Goal: Transaction & Acquisition: Purchase product/service

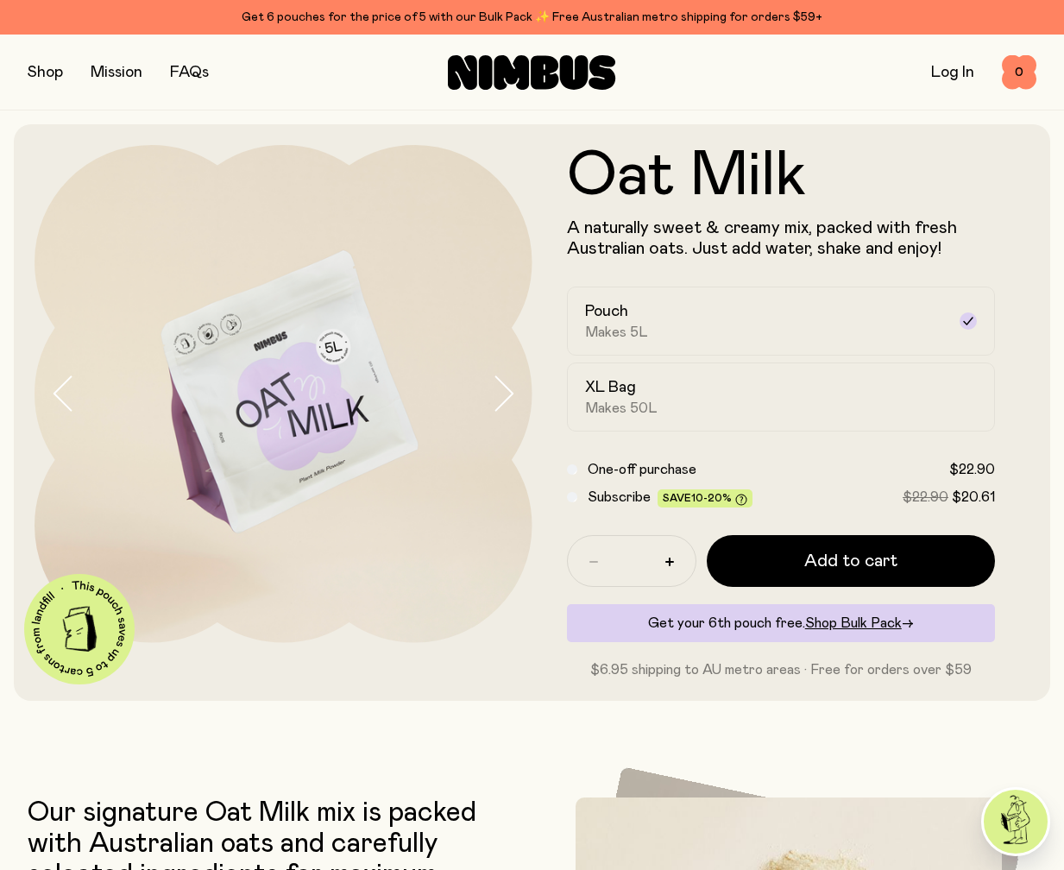
scroll to position [26, 0]
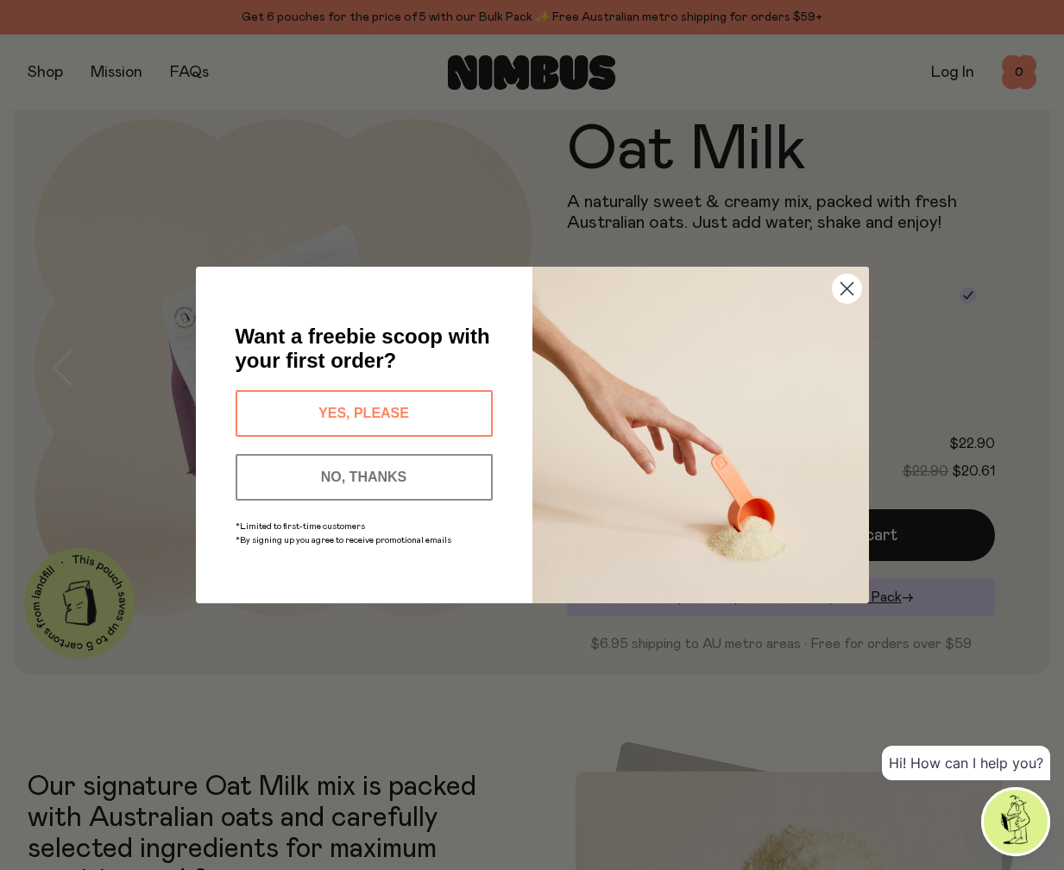
click at [385, 408] on button "YES, PLEASE" at bounding box center [364, 413] width 257 height 47
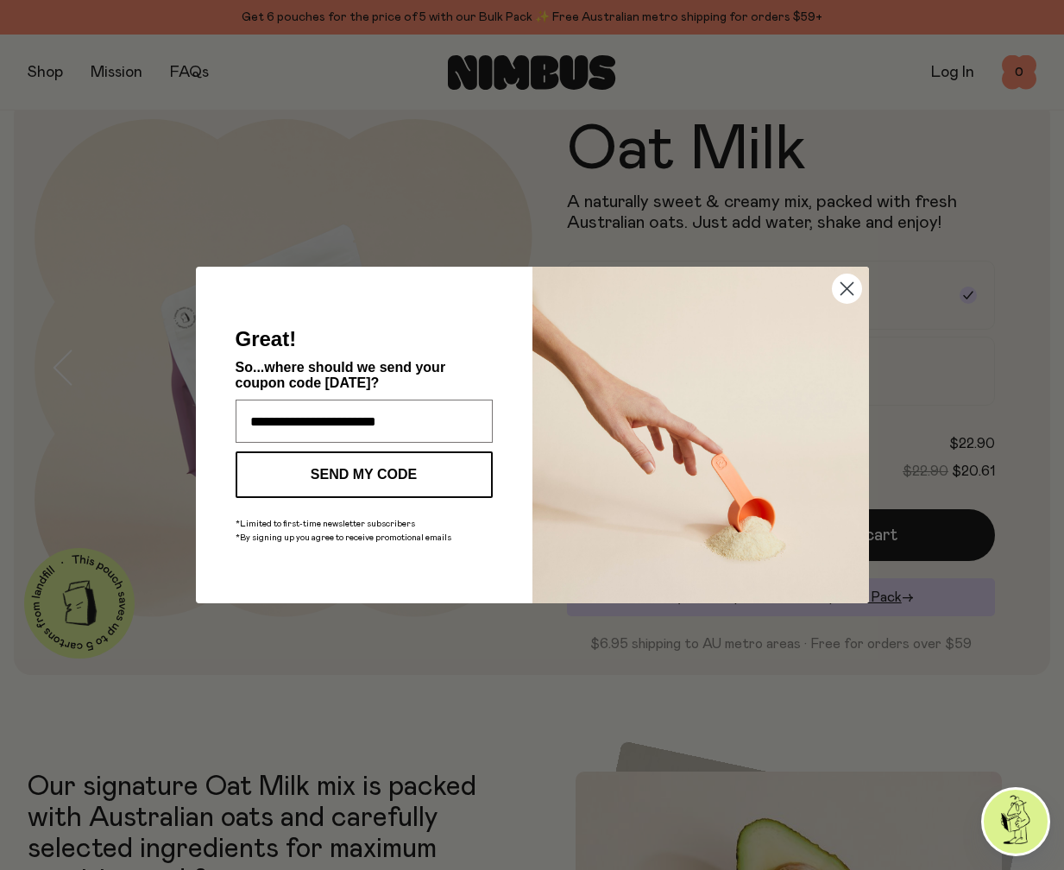
type input "**********"
click at [269, 472] on button "SEND MY CODE" at bounding box center [364, 474] width 257 height 47
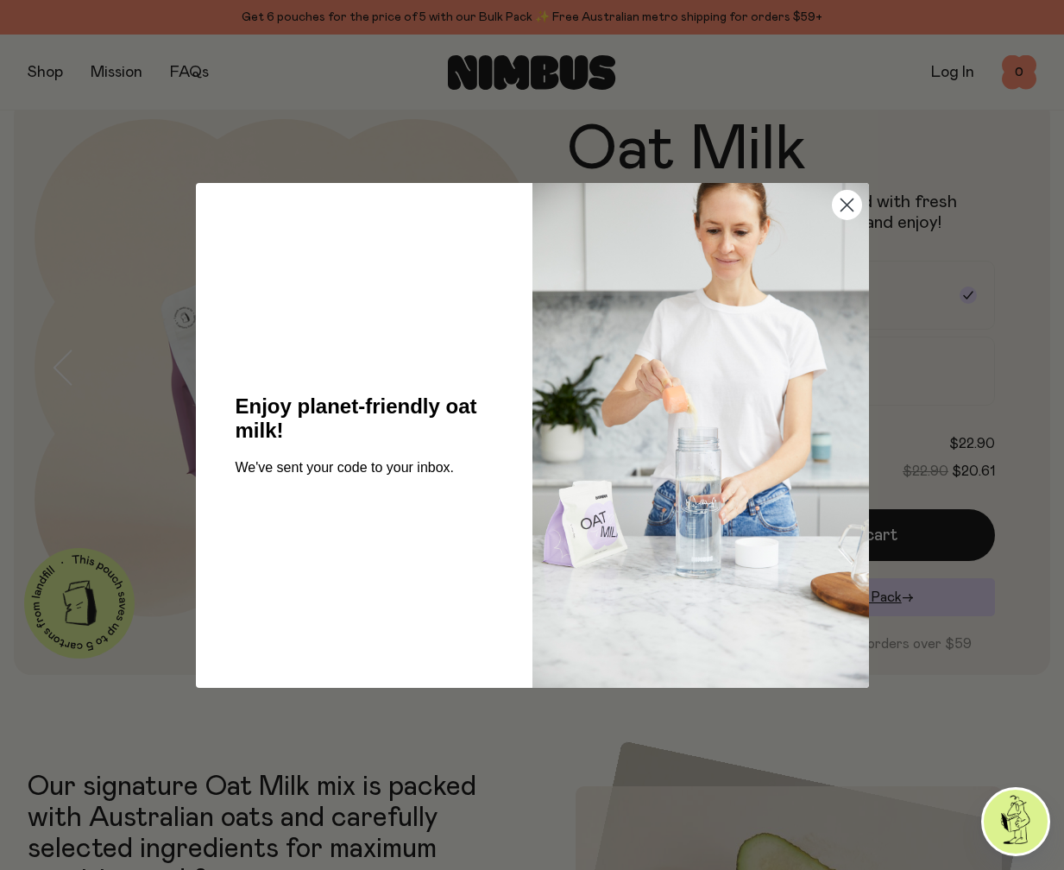
click at [842, 208] on icon "Close dialog" at bounding box center [846, 204] width 12 height 12
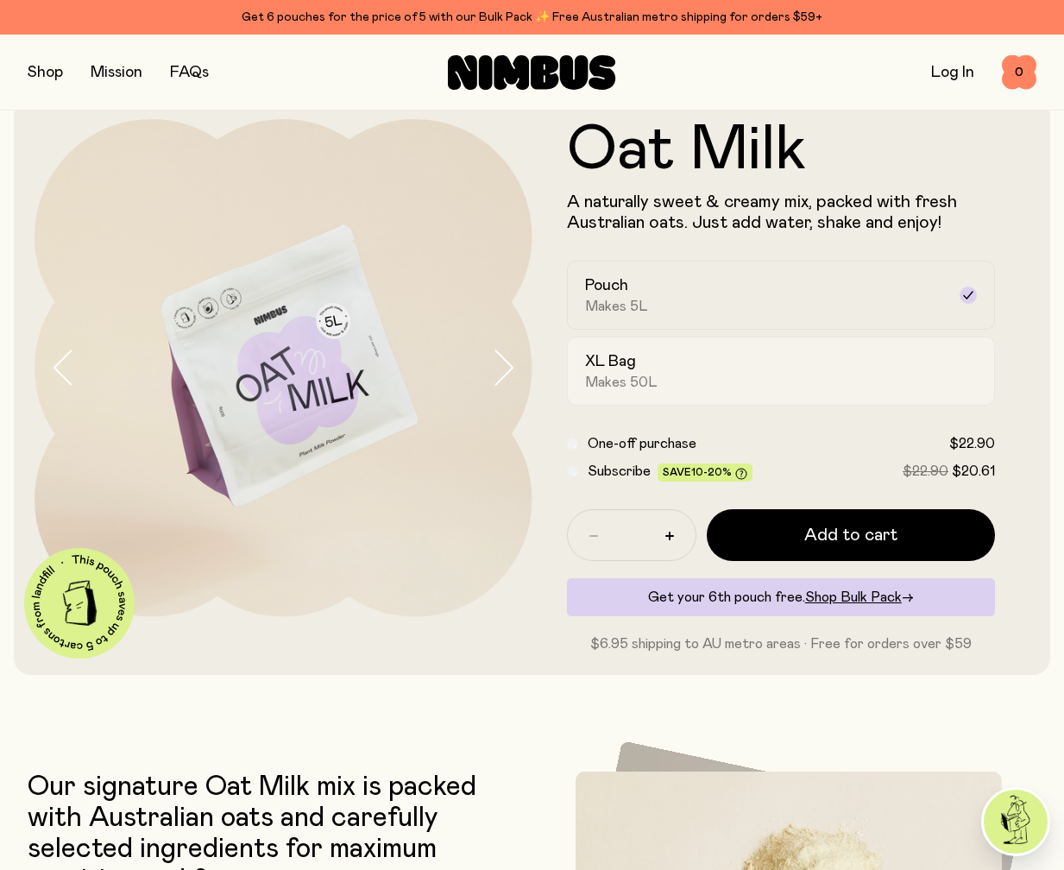
click at [818, 369] on div "XL Bag Makes 50L" at bounding box center [765, 371] width 361 height 40
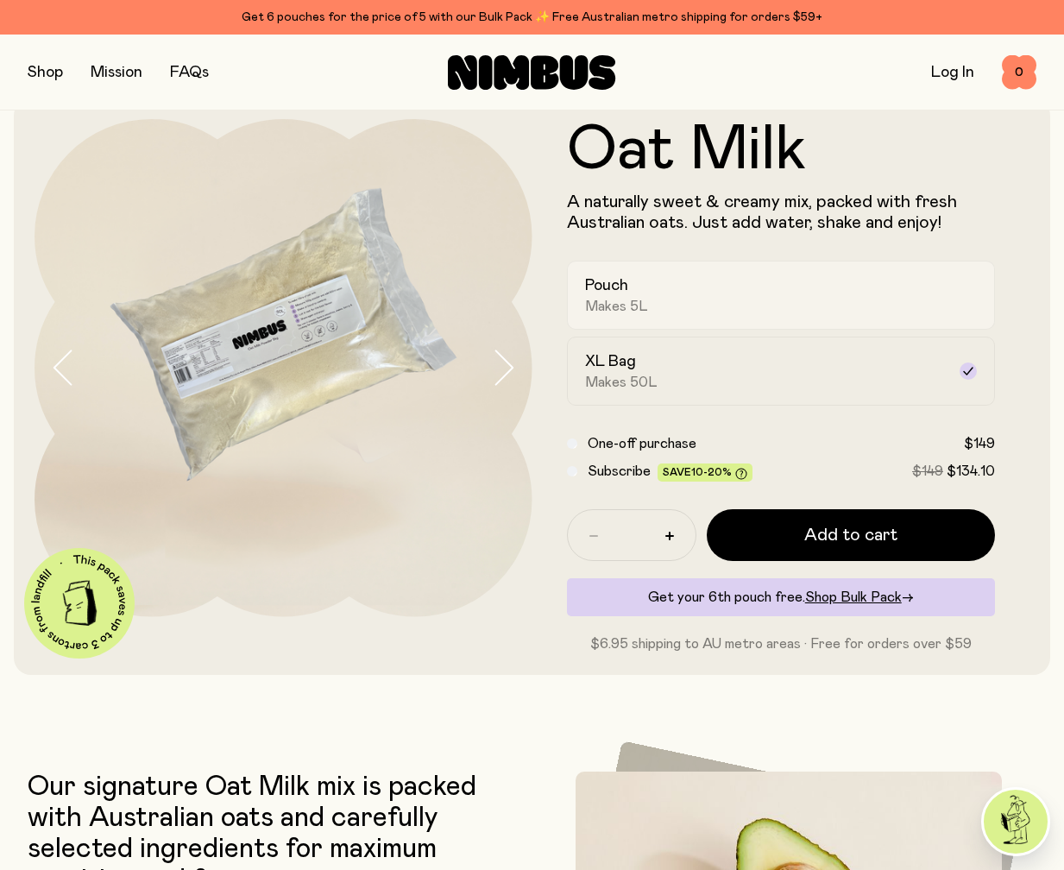
click at [797, 308] on div "Pouch Makes 5L" at bounding box center [765, 295] width 361 height 40
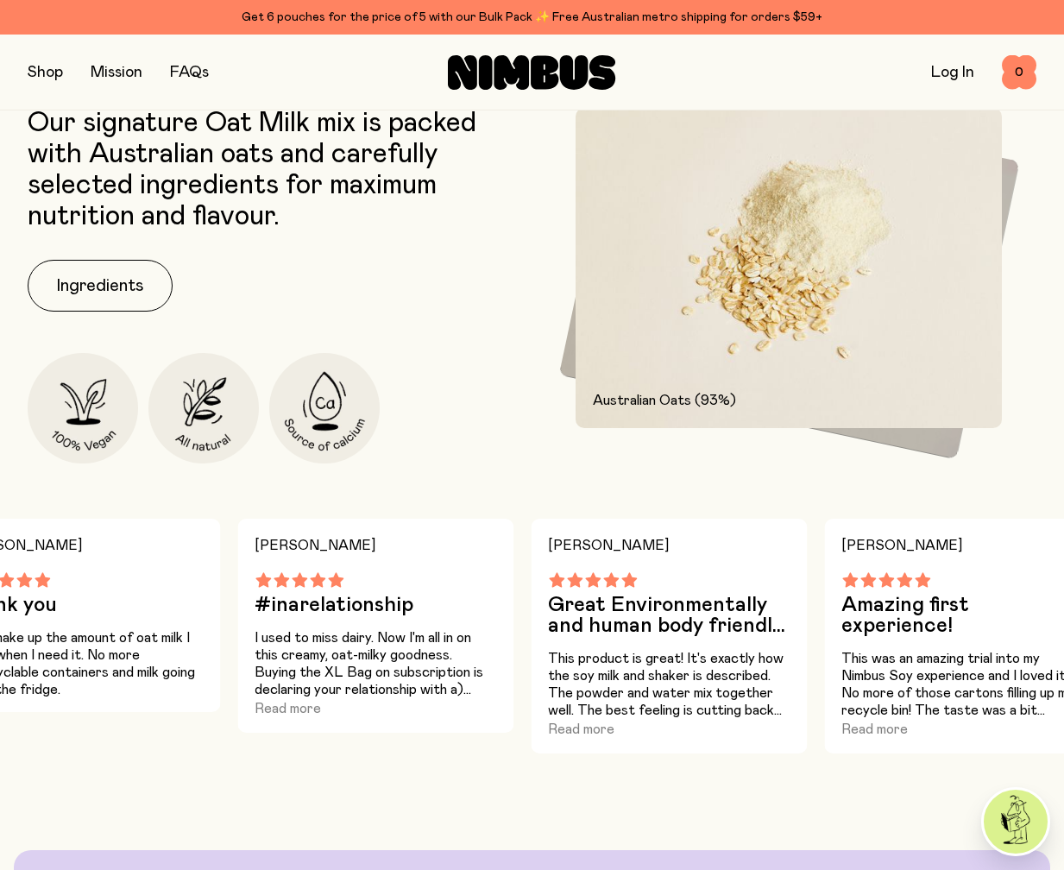
scroll to position [0, 0]
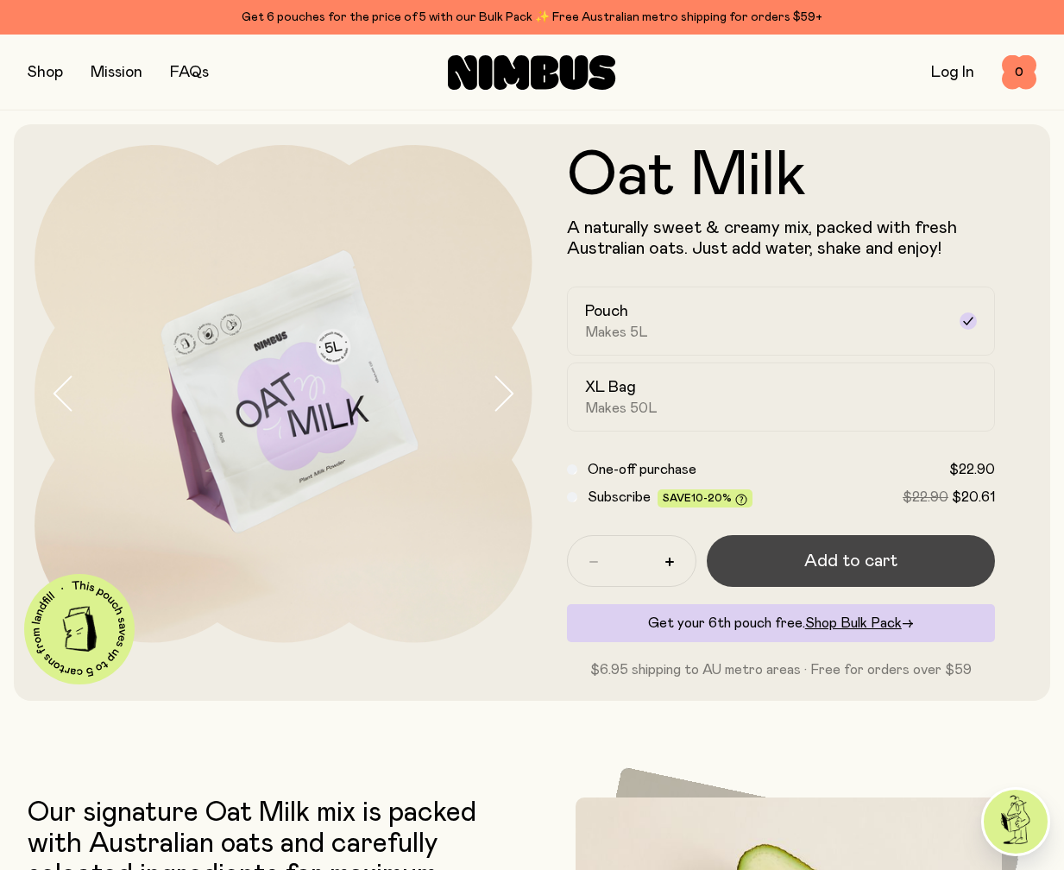
click at [806, 561] on span "Add to cart" at bounding box center [850, 561] width 93 height 24
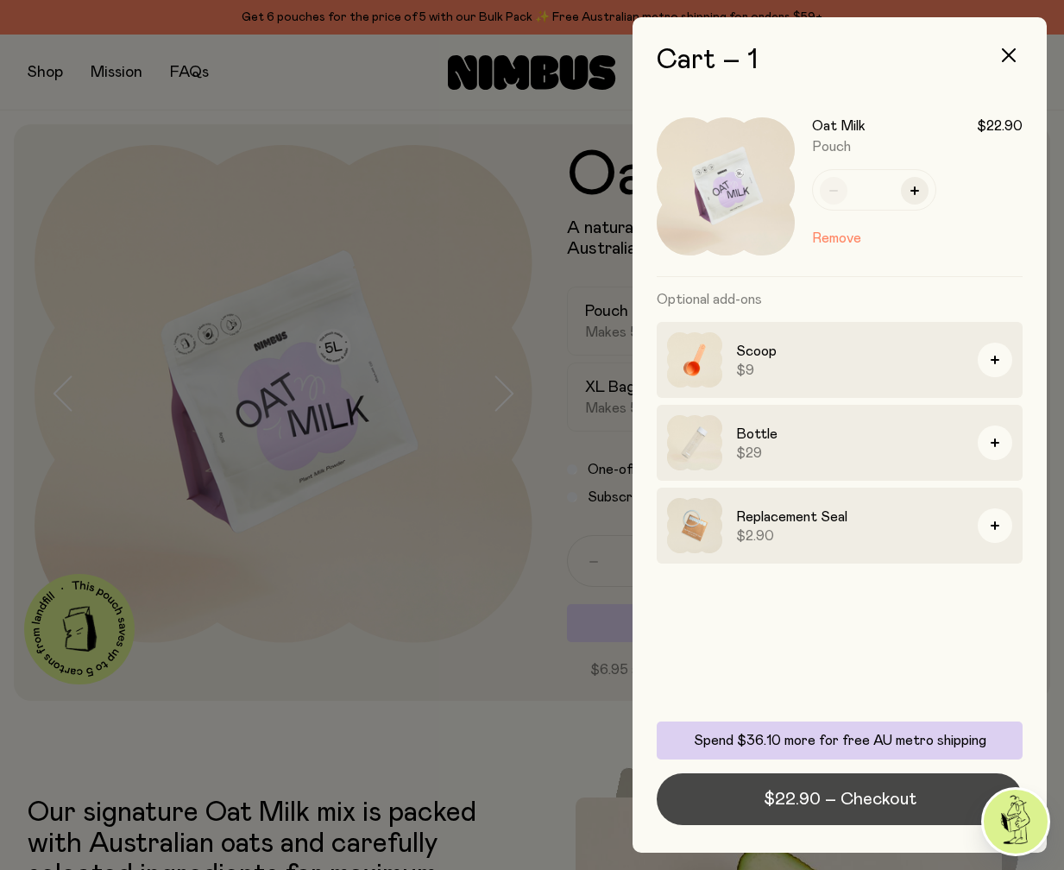
click at [836, 805] on span "$22.90 – Checkout" at bounding box center [840, 799] width 153 height 24
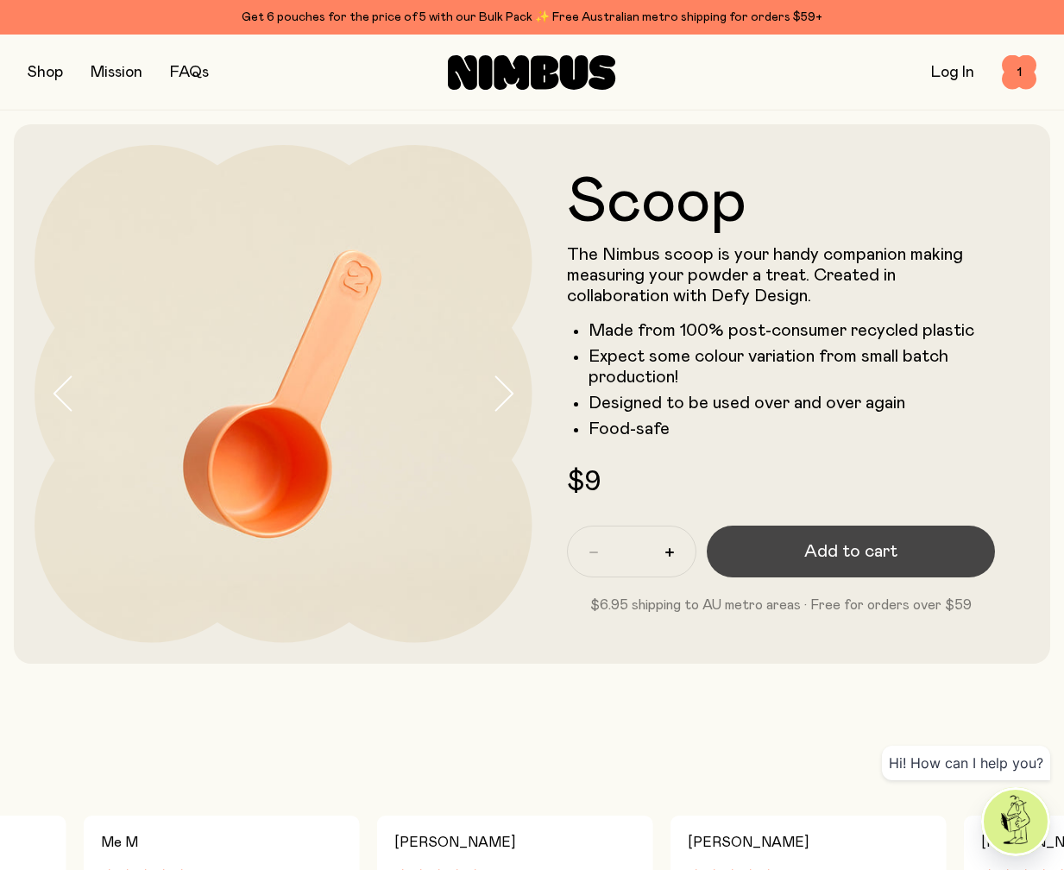
click at [857, 554] on span "Add to cart" at bounding box center [850, 551] width 93 height 24
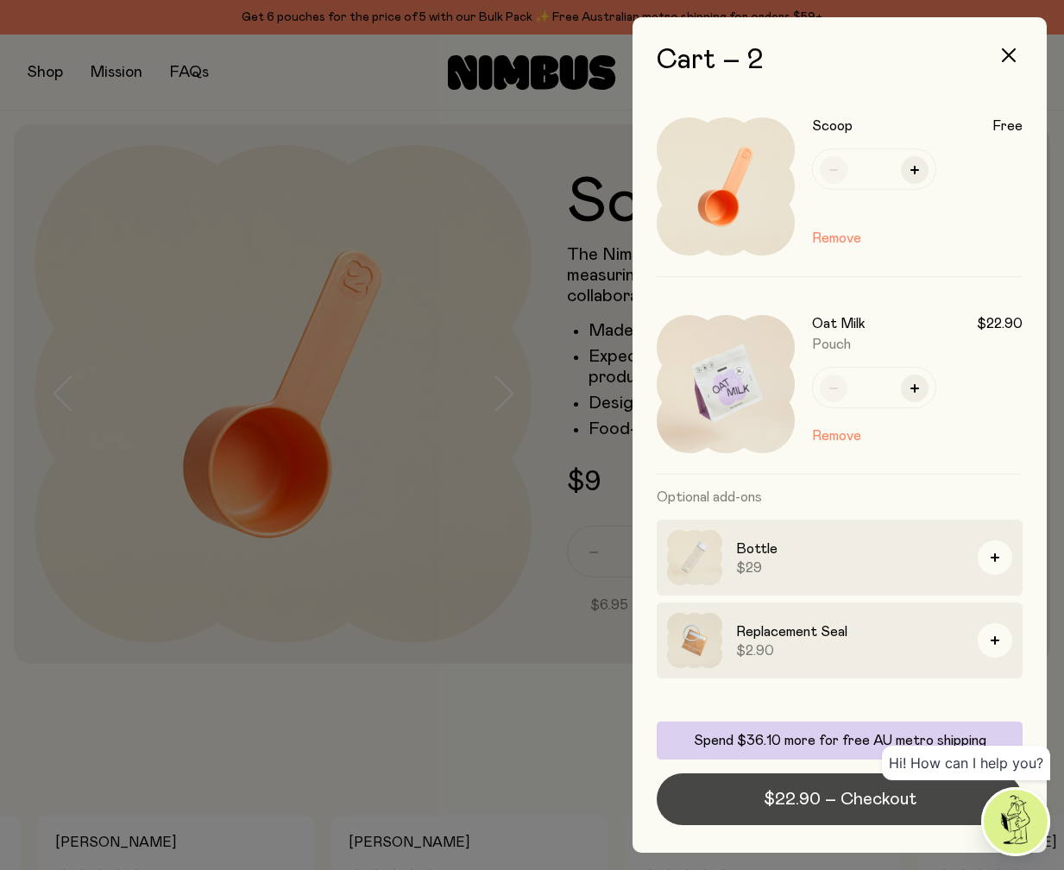
click at [802, 801] on span "$22.90 – Checkout" at bounding box center [840, 799] width 153 height 24
